Goal: Information Seeking & Learning: Understand process/instructions

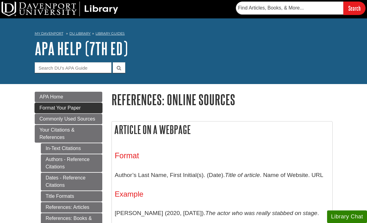
click at [79, 107] on span "Format Your Paper" at bounding box center [60, 107] width 41 height 5
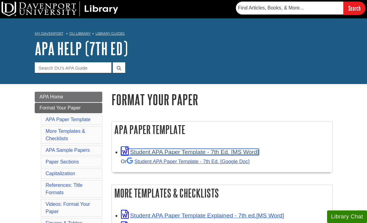
click at [162, 151] on link "Student APA Paper Template - 7th Ed. [MS Word]" at bounding box center [190, 152] width 138 height 6
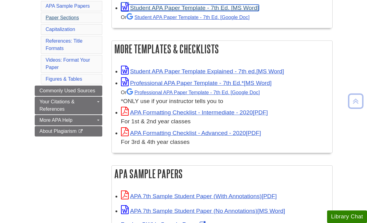
scroll to position [145, 0]
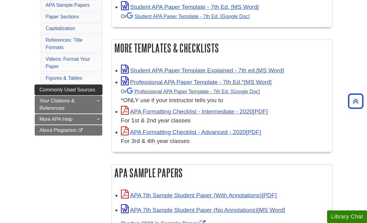
click at [82, 86] on link "Commonly Used Sources" at bounding box center [69, 90] width 68 height 10
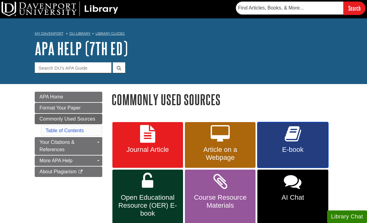
click at [260, 139] on link "E-book" at bounding box center [292, 145] width 71 height 46
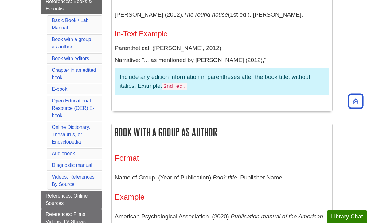
scroll to position [225, 0]
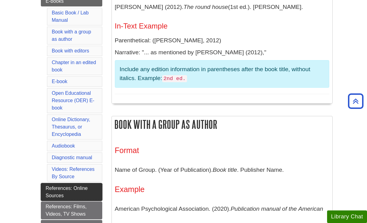
click at [75, 191] on link "References: Online Sources" at bounding box center [71, 192] width 61 height 18
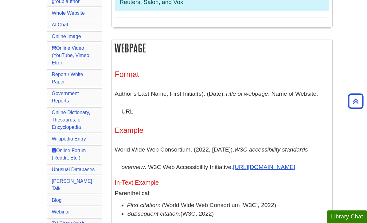
scroll to position [293, 0]
